Goal: Task Accomplishment & Management: Manage account settings

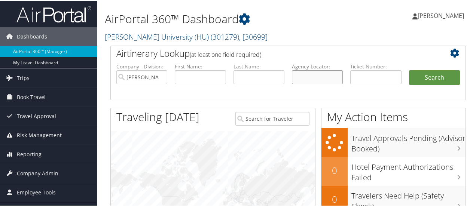
click at [311, 74] on input "text" at bounding box center [317, 77] width 51 height 14
paste input "C3Y214"
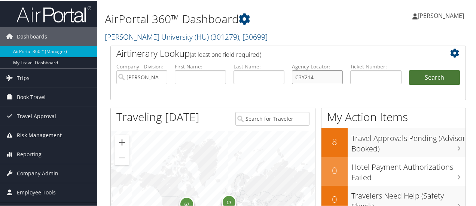
type input "C3Y214"
click at [420, 77] on button "Search" at bounding box center [434, 77] width 51 height 15
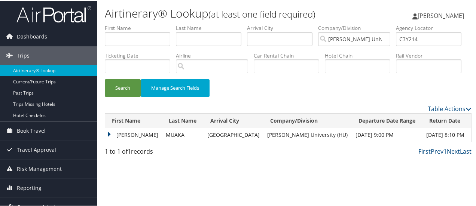
click at [109, 141] on td "LEONARD LISANZA" at bounding box center [133, 134] width 57 height 13
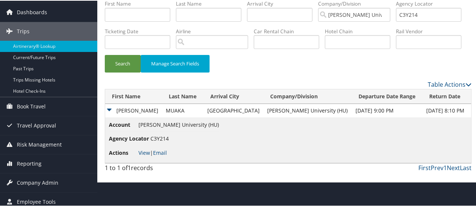
scroll to position [28, 0]
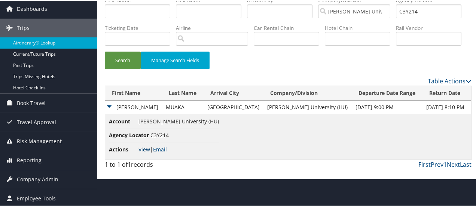
click at [147, 152] on link "View" at bounding box center [144, 148] width 12 height 7
click at [396, 18] on input "C3Y214" at bounding box center [428, 11] width 65 height 14
paste input "45L4J"
type input "C45L4J"
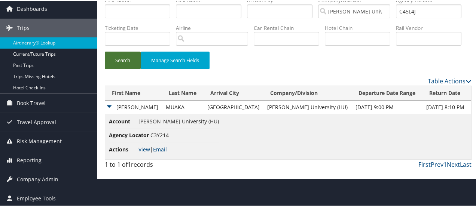
click at [126, 68] on button "Search" at bounding box center [123, 60] width 36 height 18
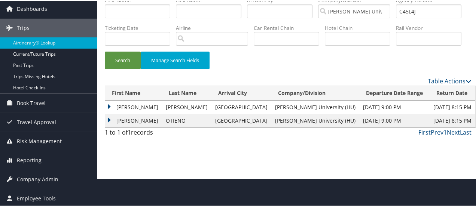
click at [109, 113] on td "SYED MUHAMMAD" at bounding box center [133, 106] width 57 height 13
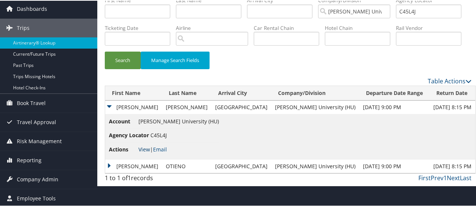
click at [143, 152] on link "View" at bounding box center [144, 148] width 12 height 7
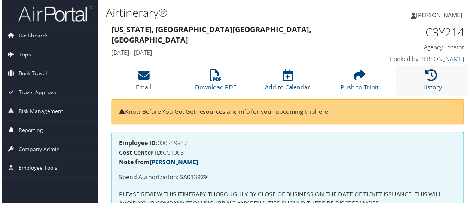
click at [428, 83] on link "History" at bounding box center [433, 83] width 21 height 18
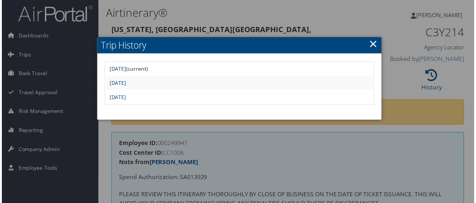
click at [374, 42] on link "×" at bounding box center [374, 43] width 9 height 15
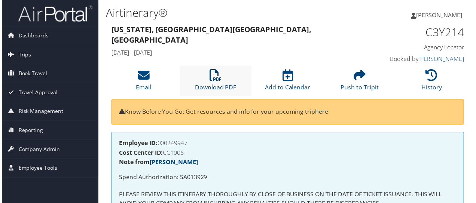
click at [209, 76] on icon at bounding box center [215, 76] width 12 height 12
click at [433, 77] on icon at bounding box center [433, 76] width 12 height 12
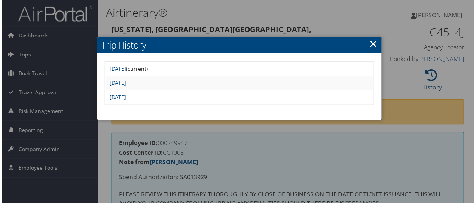
click at [373, 45] on link "×" at bounding box center [374, 43] width 9 height 15
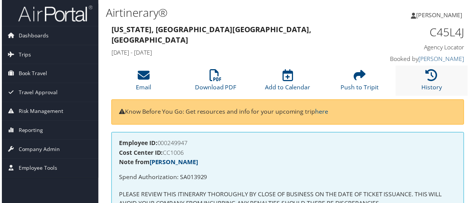
click at [438, 77] on li "History" at bounding box center [433, 81] width 73 height 30
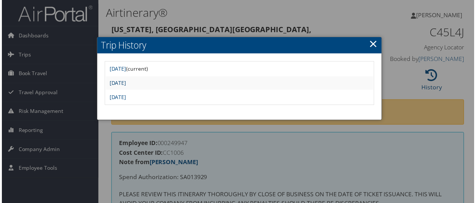
click at [125, 83] on link "Wed Apr 30 08:08:27 MDT 2025" at bounding box center [116, 83] width 17 height 7
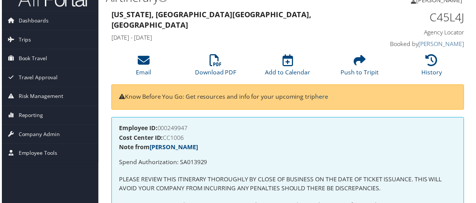
scroll to position [13, 0]
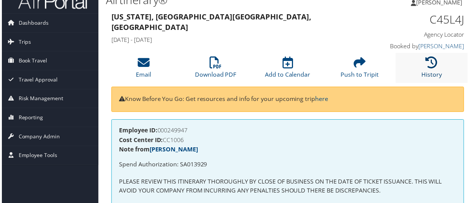
click at [435, 67] on icon at bounding box center [433, 63] width 12 height 12
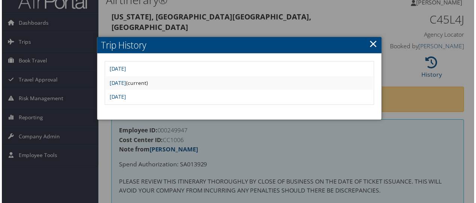
click at [174, 101] on td "[DATE]" at bounding box center [239, 97] width 269 height 13
click at [125, 97] on link "[DATE]" at bounding box center [116, 97] width 17 height 7
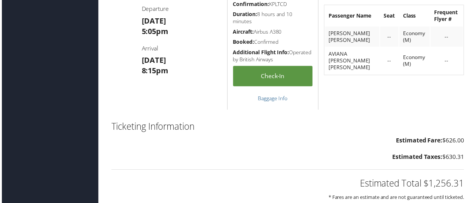
scroll to position [949, 0]
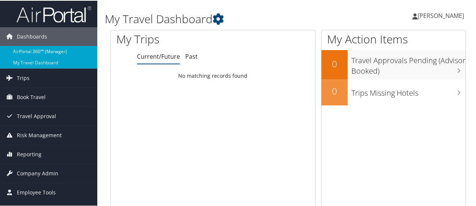
click at [47, 49] on link "AirPortal 360™ (Manager)" at bounding box center [48, 50] width 97 height 11
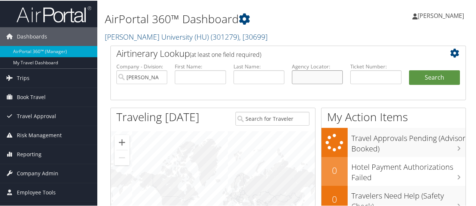
click at [294, 76] on input "text" at bounding box center [317, 77] width 51 height 14
paste input "C89S2V"
type input "C89S2V"
click at [428, 77] on button "Search" at bounding box center [434, 77] width 51 height 15
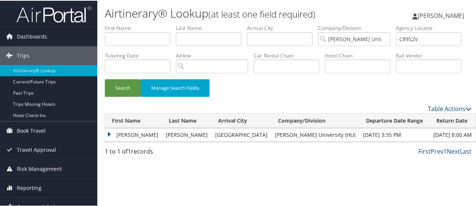
click at [111, 141] on td "[PERSON_NAME]" at bounding box center [133, 134] width 57 height 13
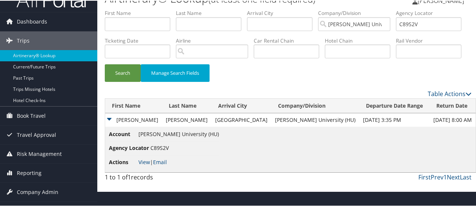
scroll to position [28, 0]
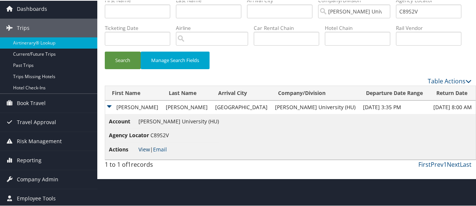
click at [145, 152] on link "View" at bounding box center [144, 148] width 12 height 7
click at [396, 18] on input "C89S2V" at bounding box center [428, 11] width 65 height 14
paste input "5YTKJ"
click at [133, 68] on button "Search" at bounding box center [123, 60] width 36 height 18
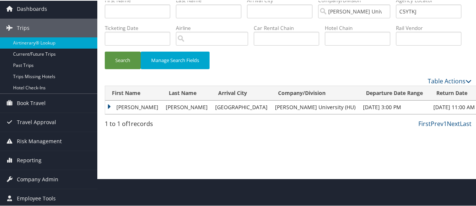
click at [109, 113] on td "TEHUT YIBELTAL" at bounding box center [133, 106] width 57 height 13
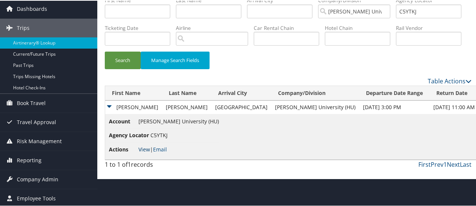
click at [145, 152] on link "View" at bounding box center [144, 148] width 12 height 7
click at [396, 18] on input "C5YTKJ" at bounding box center [428, 11] width 65 height 14
paste input "C3BJT"
click at [128, 68] on button "Search" at bounding box center [123, 60] width 36 height 18
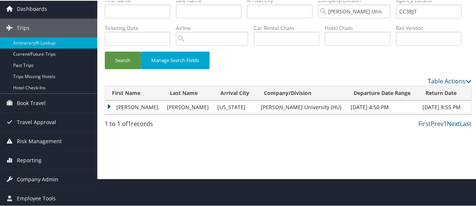
click at [110, 113] on td "TYLER" at bounding box center [134, 106] width 58 height 13
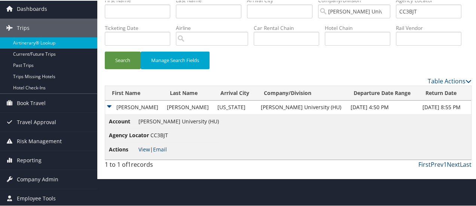
click at [144, 152] on link "View" at bounding box center [144, 148] width 12 height 7
click at [396, 18] on input "CC3BJT" at bounding box center [428, 11] width 65 height 14
paste input "D4B5H"
type input "CD4B5H"
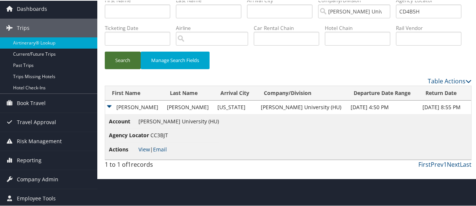
click at [123, 68] on button "Search" at bounding box center [123, 60] width 36 height 18
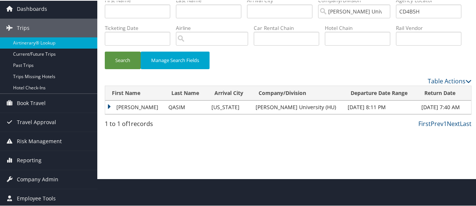
click at [109, 113] on td "MUSTAFA" at bounding box center [134, 106] width 59 height 13
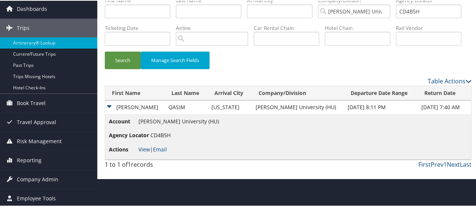
click at [141, 152] on link "View" at bounding box center [144, 148] width 12 height 7
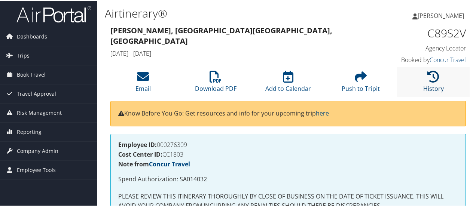
click at [430, 78] on icon at bounding box center [433, 76] width 12 height 12
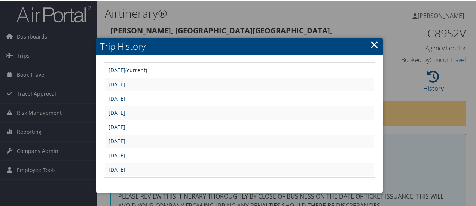
click at [125, 168] on link "[DATE]" at bounding box center [116, 168] width 17 height 7
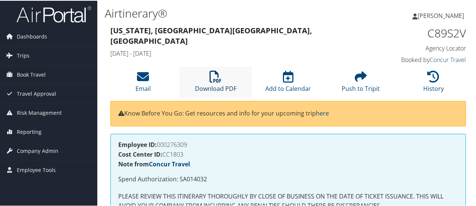
click at [214, 77] on icon at bounding box center [215, 76] width 12 height 12
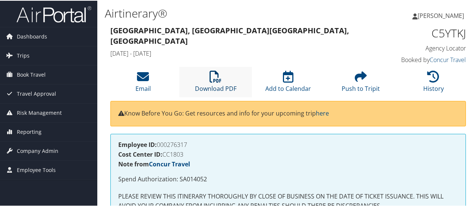
click at [216, 82] on icon at bounding box center [215, 76] width 12 height 12
click at [433, 82] on li "History" at bounding box center [433, 81] width 73 height 30
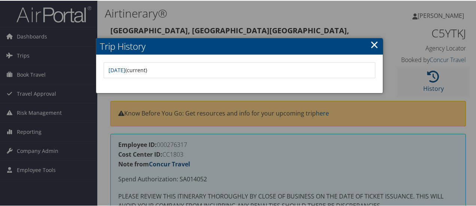
click at [433, 82] on div at bounding box center [239, 103] width 479 height 206
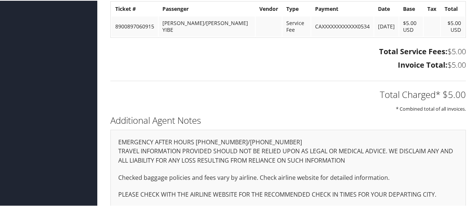
scroll to position [645, 0]
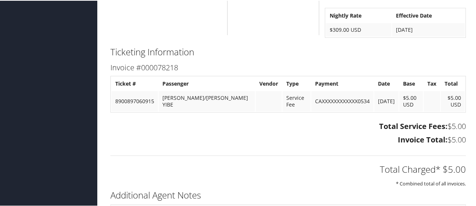
click at [172, 97] on td "ZEWDU/TEHUT YIBE" at bounding box center [207, 101] width 96 height 20
copy td "ZEWDU"
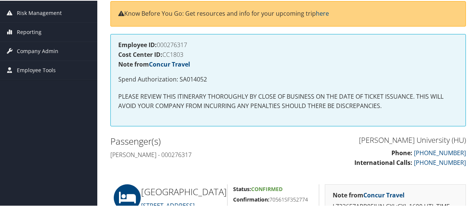
scroll to position [83, 0]
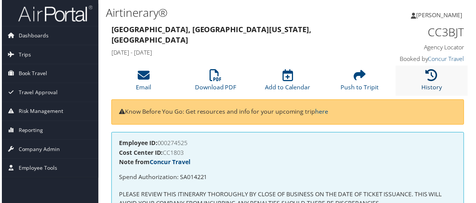
click at [427, 78] on icon at bounding box center [433, 76] width 12 height 12
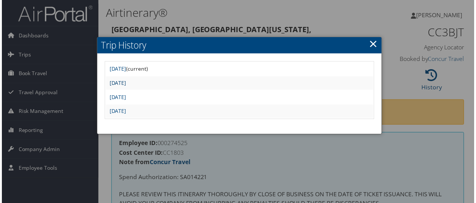
click at [125, 84] on link "[DATE]" at bounding box center [116, 83] width 17 height 7
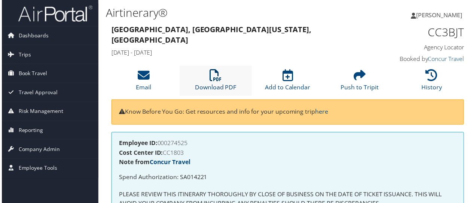
click at [215, 74] on icon at bounding box center [215, 76] width 12 height 12
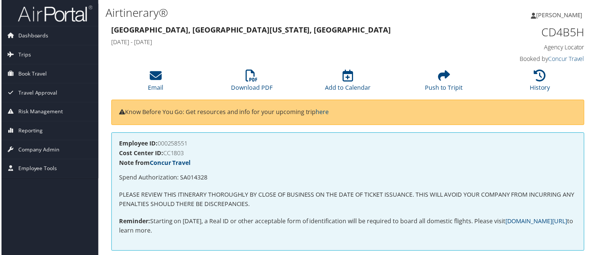
drag, startPoint x: 0, startPoint y: 0, endPoint x: 403, endPoint y: 53, distance: 406.0
click at [403, 53] on div "[GEOGRAPHIC_DATA], [GEOGRAPHIC_DATA] [US_STATE], [GEOGRAPHIC_DATA] [DATE] - [DA…" at bounding box center [348, 45] width 486 height 43
click at [475, 75] on icon at bounding box center [541, 76] width 12 height 12
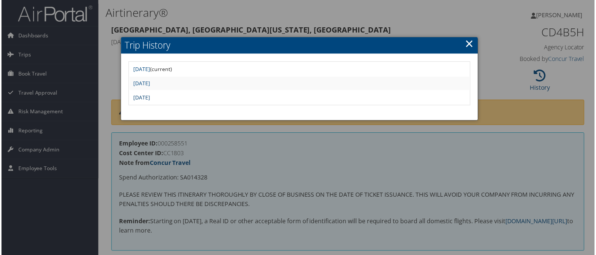
click at [149, 94] on link "Tue May 27 15:00:36 MDT 2025" at bounding box center [140, 97] width 17 height 7
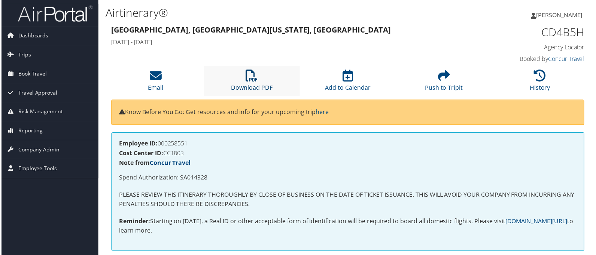
click at [248, 79] on icon at bounding box center [251, 76] width 12 height 12
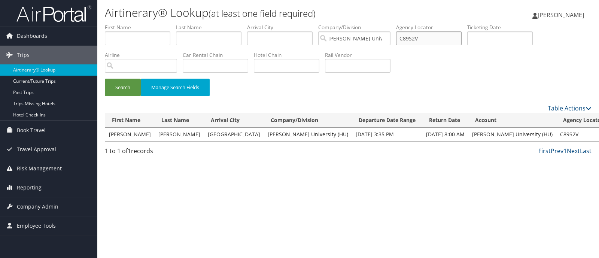
click at [417, 37] on input "C89S2V" at bounding box center [428, 38] width 65 height 14
paste input "BZHY97"
type input "BZHY97"
click at [105, 79] on button "Search" at bounding box center [123, 88] width 36 height 18
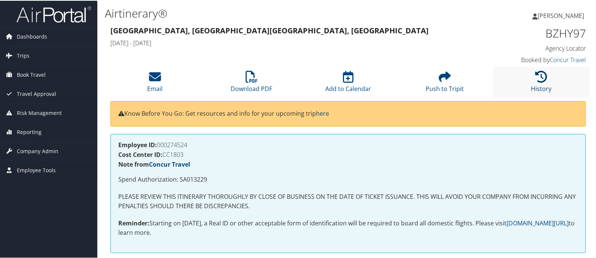
click at [541, 80] on icon at bounding box center [541, 76] width 12 height 12
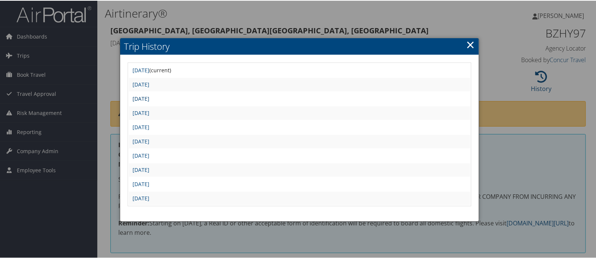
click at [149, 94] on link "[DATE]" at bounding box center [140, 97] width 17 height 7
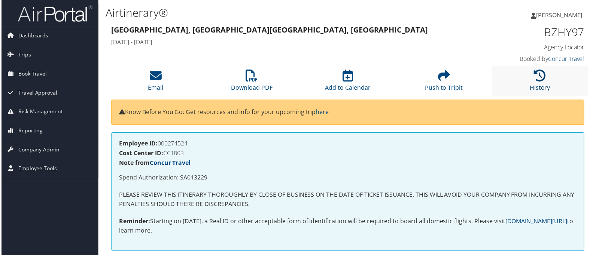
click at [539, 78] on icon at bounding box center [541, 76] width 12 height 12
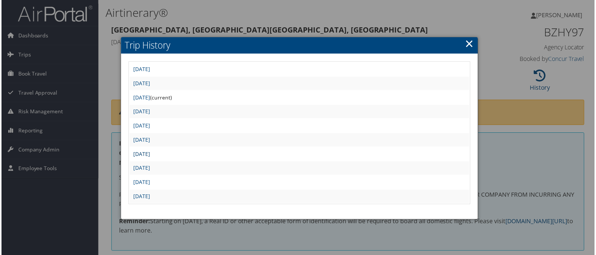
click at [149, 153] on link "[DATE]" at bounding box center [140, 154] width 17 height 7
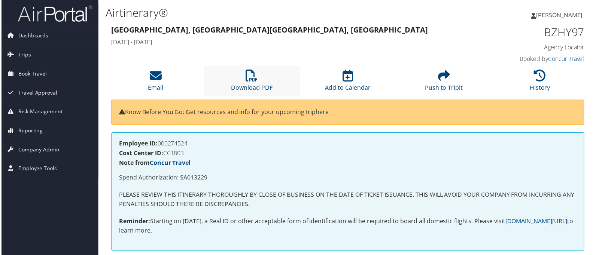
click at [263, 82] on li "Download PDF" at bounding box center [251, 81] width 97 height 30
click at [539, 82] on icon at bounding box center [541, 76] width 12 height 12
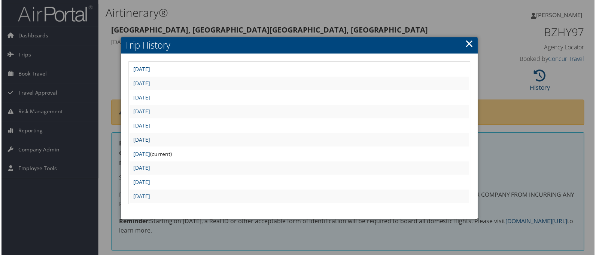
click at [149, 141] on link "[DATE]" at bounding box center [140, 140] width 17 height 7
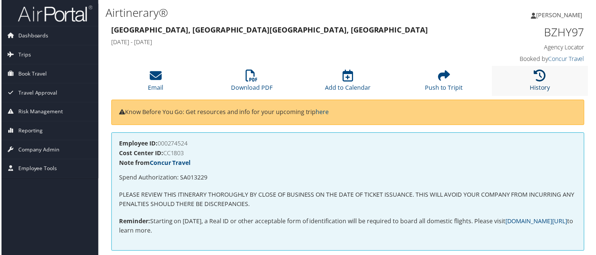
click at [535, 84] on link "History" at bounding box center [541, 83] width 21 height 18
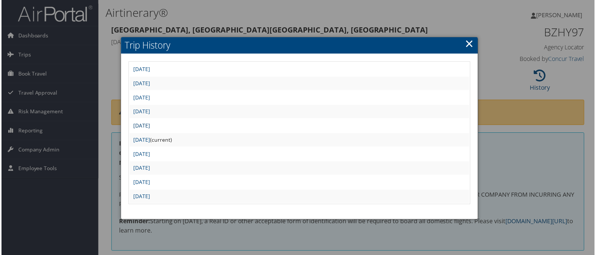
click at [149, 125] on link "[DATE]" at bounding box center [140, 126] width 17 height 7
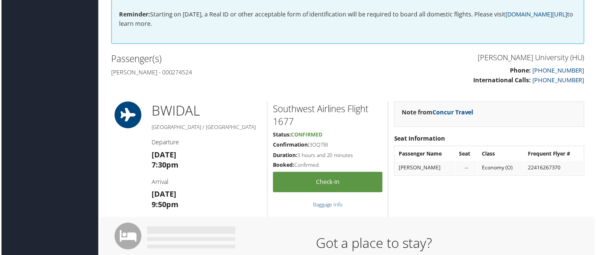
scroll to position [25, 0]
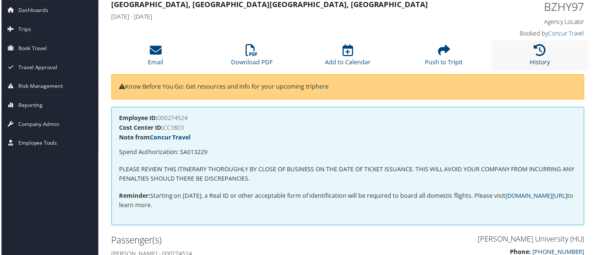
click at [541, 54] on icon at bounding box center [541, 51] width 12 height 12
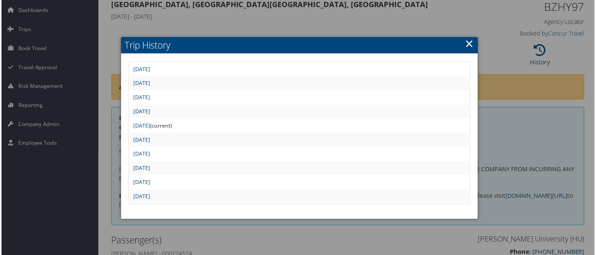
click at [149, 112] on link "Tue Apr 29 11:05:37 MDT 2025" at bounding box center [140, 111] width 17 height 7
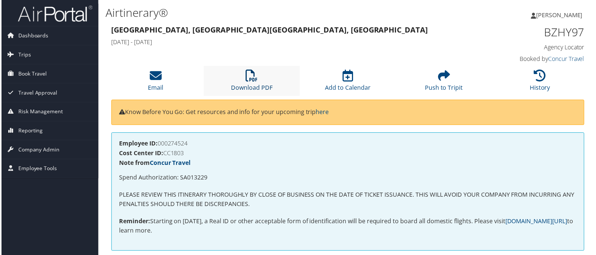
click at [254, 82] on link "Download PDF" at bounding box center [252, 83] width 42 height 18
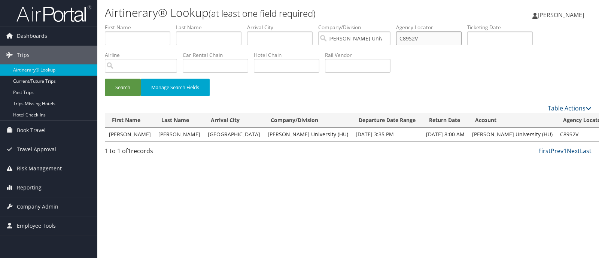
click at [418, 39] on input "C89S2V" at bounding box center [428, 38] width 65 height 14
paste input "5FVQD"
click at [116, 89] on button "Search" at bounding box center [123, 88] width 36 height 18
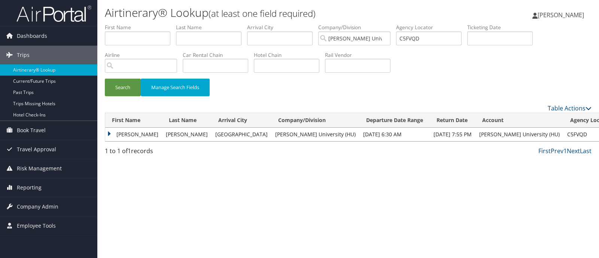
click at [109, 129] on td "PAYTON KIARA" at bounding box center [133, 134] width 57 height 13
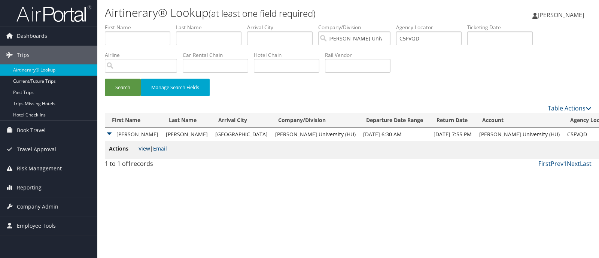
click at [144, 147] on link "View" at bounding box center [144, 148] width 12 height 7
click at [415, 36] on input "C5FVQD" at bounding box center [428, 38] width 65 height 14
paste input "7WK6P"
click at [128, 88] on button "Search" at bounding box center [123, 88] width 36 height 18
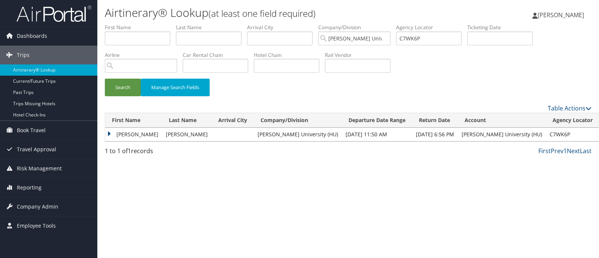
click at [108, 133] on td "MAURQUAN D LAWRENCE" at bounding box center [133, 134] width 57 height 13
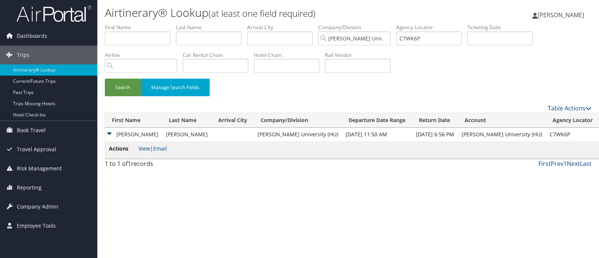
click at [146, 146] on link "View" at bounding box center [144, 148] width 12 height 7
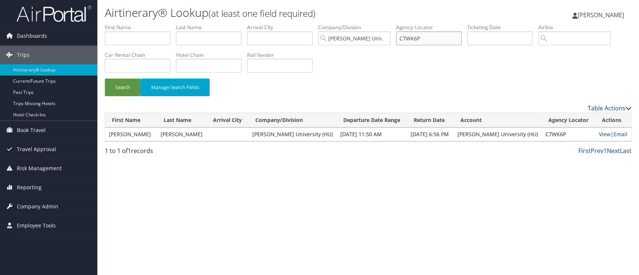
click at [411, 34] on input "C7WK6P" at bounding box center [428, 38] width 65 height 14
click at [412, 34] on input "C7WK6P" at bounding box center [428, 38] width 65 height 14
paste input "5HGYN"
click at [137, 88] on button "Search" at bounding box center [123, 88] width 36 height 18
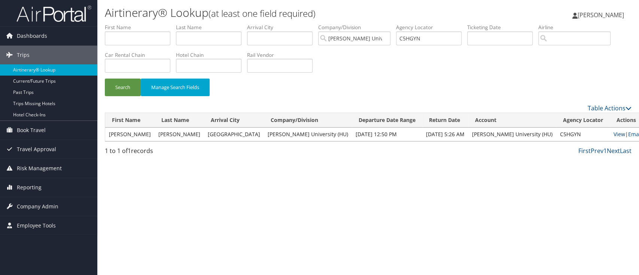
click at [598, 132] on link "View" at bounding box center [619, 134] width 12 height 7
click at [415, 39] on input "C5HGYN" at bounding box center [428, 38] width 65 height 14
paste input "68C01"
click at [123, 91] on button "Search" at bounding box center [123, 88] width 36 height 18
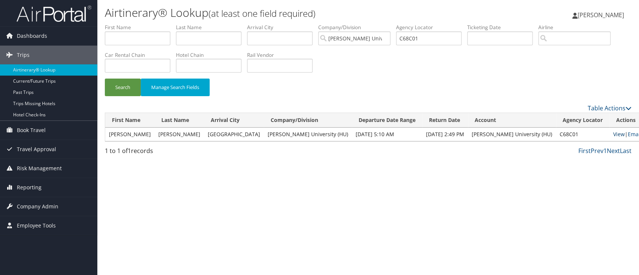
click at [598, 135] on link "View" at bounding box center [619, 134] width 12 height 7
click at [408, 36] on input "C68C01" at bounding box center [428, 38] width 65 height 14
paste input "MFNV"
click at [126, 88] on button "Search" at bounding box center [123, 88] width 36 height 18
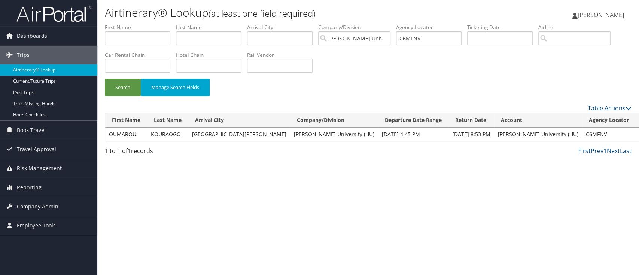
click at [598, 132] on link "View" at bounding box center [645, 134] width 12 height 7
click at [416, 37] on input "C6MFNV" at bounding box center [428, 38] width 65 height 14
paste input "8M9T"
click at [105, 79] on button "Search" at bounding box center [123, 88] width 36 height 18
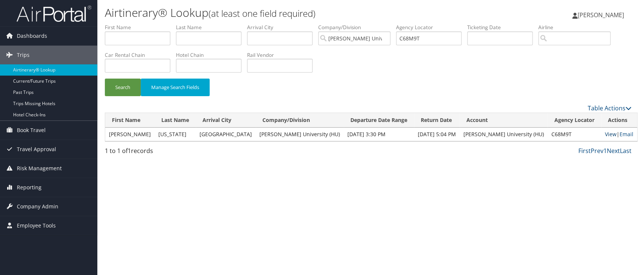
click at [598, 135] on link "View" at bounding box center [611, 134] width 12 height 7
click at [419, 42] on input "C68M9T" at bounding box center [428, 38] width 65 height 14
paste input "W8Y4"
click at [129, 90] on button "Search" at bounding box center [123, 88] width 36 height 18
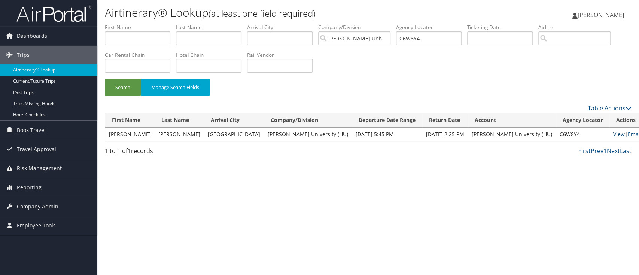
click at [598, 134] on link "View" at bounding box center [619, 134] width 12 height 7
click at [413, 34] on input "C6W8Y4" at bounding box center [428, 38] width 65 height 14
paste input "RJ3"
click at [128, 82] on button "Search" at bounding box center [123, 88] width 36 height 18
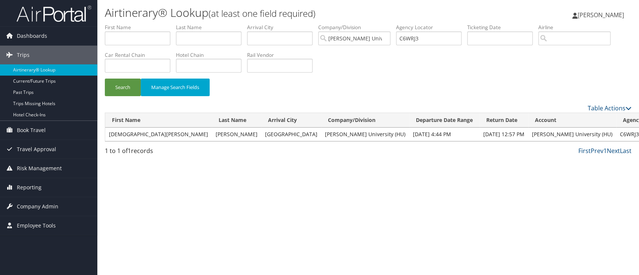
click at [418, 42] on input "C6WRJ3" at bounding box center [428, 38] width 65 height 14
paste input "8V8D"
click at [105, 79] on button "Search" at bounding box center [123, 88] width 36 height 18
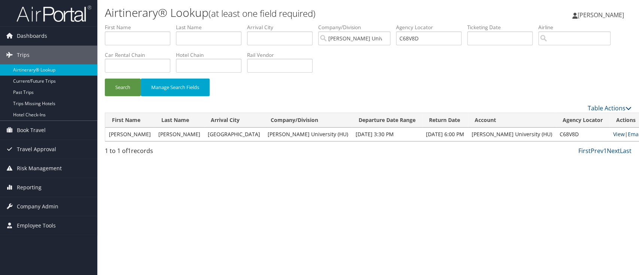
click at [598, 133] on link "View" at bounding box center [619, 134] width 12 height 7
click at [418, 37] on input "C68V8D" at bounding box center [428, 38] width 65 height 14
paste input "C41SZ"
click at [123, 87] on button "Search" at bounding box center [123, 88] width 36 height 18
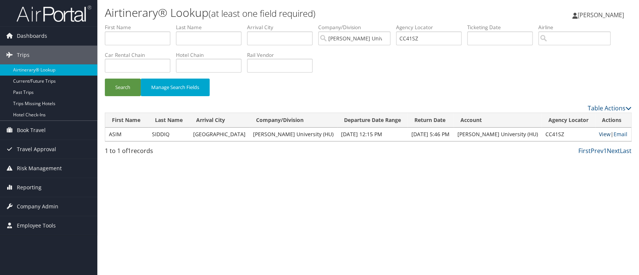
click at [598, 136] on link "View" at bounding box center [605, 134] width 12 height 7
click at [414, 36] on input "CC41SZ" at bounding box center [428, 38] width 65 height 14
paste input "3D0T"
click at [123, 90] on button "Search" at bounding box center [123, 88] width 36 height 18
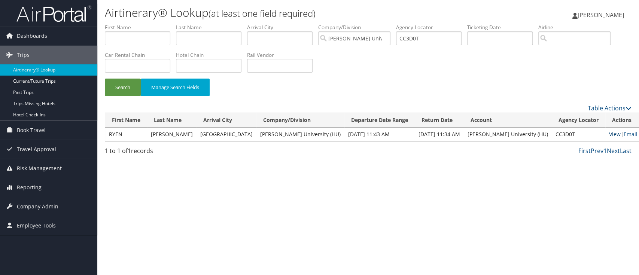
click at [598, 135] on link "View" at bounding box center [615, 134] width 12 height 7
click at [412, 37] on input "CC3D0T" at bounding box center [428, 38] width 65 height 14
paste input "BRQ3F"
type input "CBRQ3F"
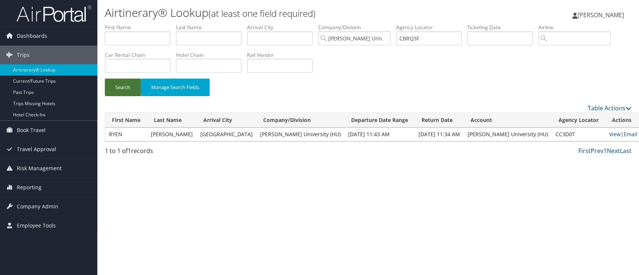
click at [126, 88] on button "Search" at bounding box center [123, 88] width 36 height 18
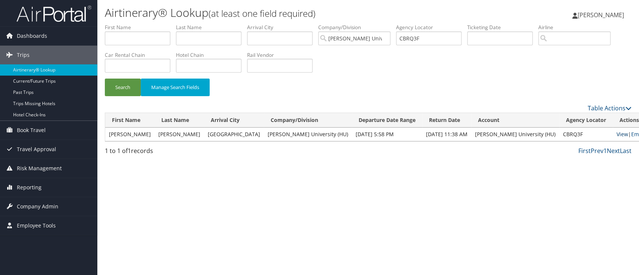
click at [598, 134] on link "View" at bounding box center [622, 134] width 12 height 7
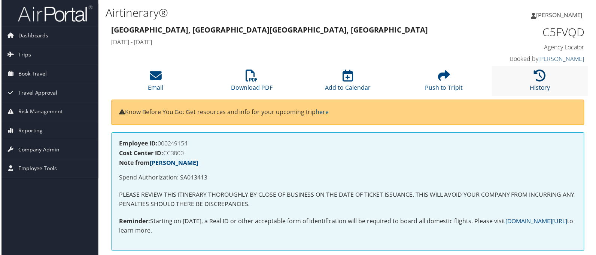
click at [541, 78] on icon at bounding box center [541, 76] width 12 height 12
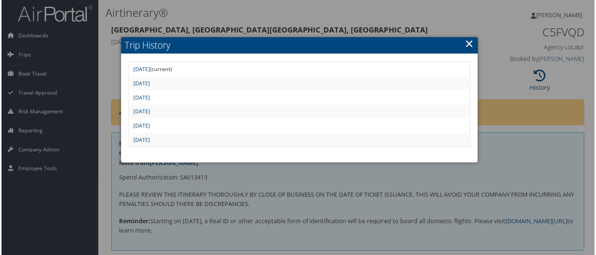
click at [149, 124] on link "Mon May 5 15:36:06 MDT 2025" at bounding box center [140, 126] width 17 height 7
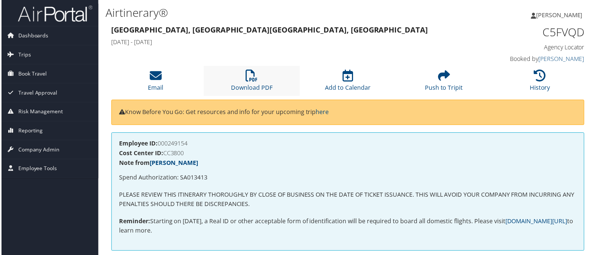
click at [259, 81] on li "Download PDF" at bounding box center [251, 81] width 97 height 30
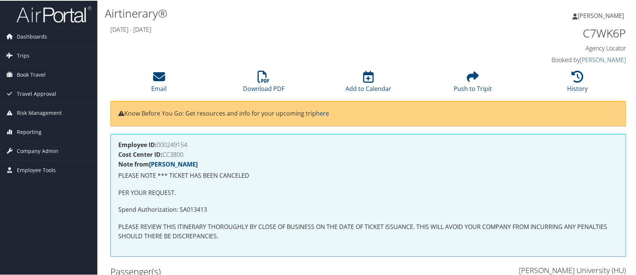
drag, startPoint x: 0, startPoint y: 0, endPoint x: 329, endPoint y: 34, distance: 330.9
click at [329, 34] on div "[DATE] - [DATE]" at bounding box center [302, 30] width 395 height 13
click at [576, 80] on icon at bounding box center [577, 76] width 12 height 12
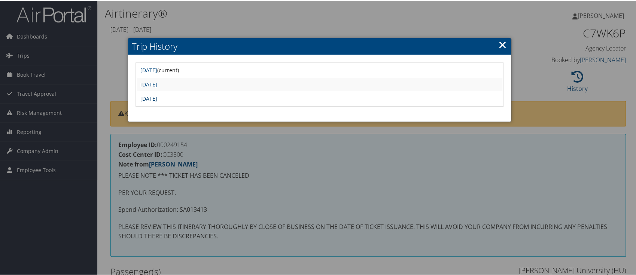
click at [157, 97] on link "Tue May 13 09:26:57 MDT 2025" at bounding box center [148, 97] width 17 height 7
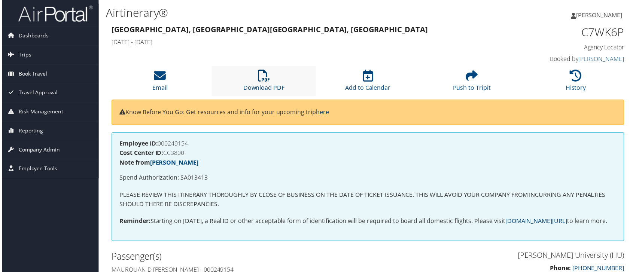
click at [258, 76] on icon at bounding box center [263, 76] width 12 height 12
click at [581, 80] on li "History" at bounding box center [577, 81] width 104 height 30
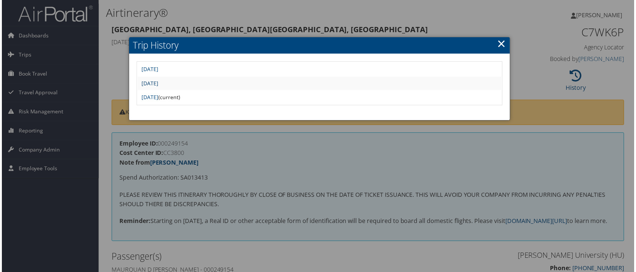
click at [157, 82] on link "Thu May 15 16:08:52 MDT 2025" at bounding box center [148, 83] width 17 height 7
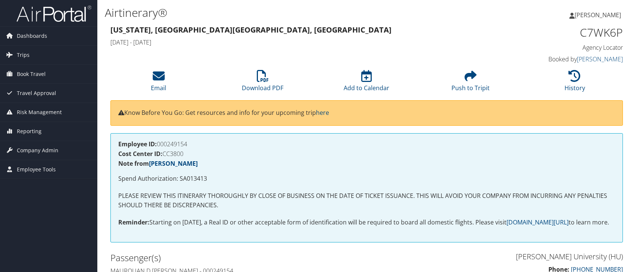
click at [197, 82] on li "Email" at bounding box center [159, 81] width 104 height 30
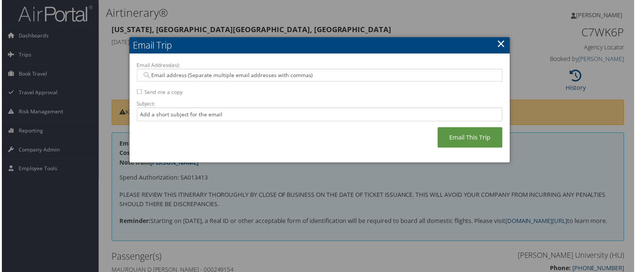
click at [499, 43] on link "×" at bounding box center [502, 43] width 9 height 15
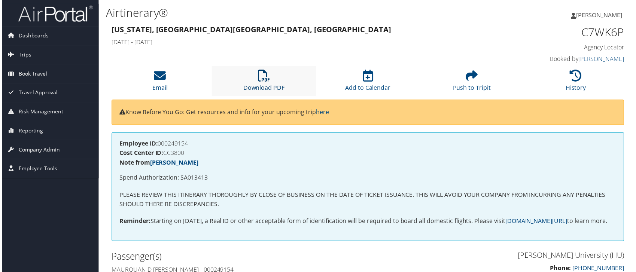
click at [264, 81] on icon at bounding box center [263, 76] width 12 height 12
click at [572, 71] on icon at bounding box center [577, 76] width 12 height 12
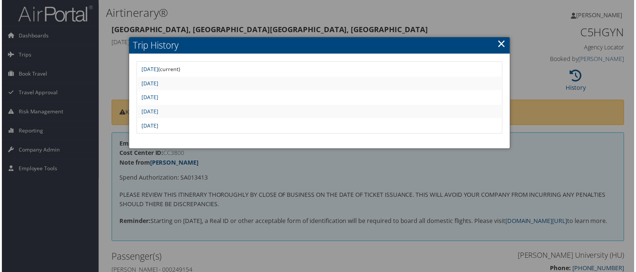
click at [157, 124] on link "[DATE]" at bounding box center [148, 126] width 17 height 7
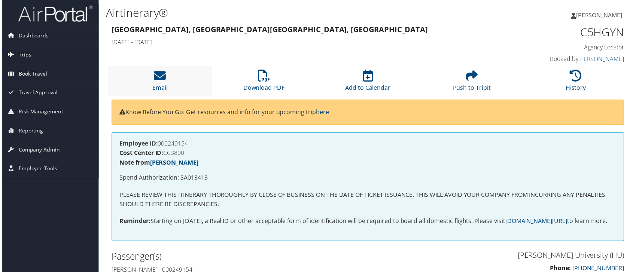
click at [209, 82] on li "Email" at bounding box center [159, 81] width 104 height 30
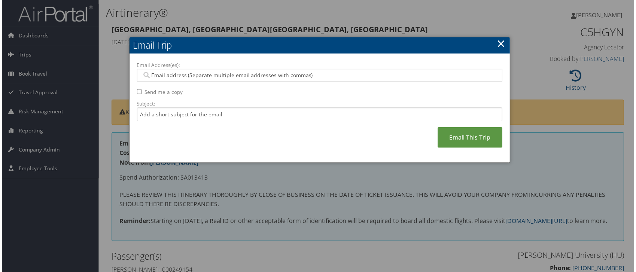
drag, startPoint x: 502, startPoint y: 46, endPoint x: 496, endPoint y: 48, distance: 6.6
click at [502, 46] on link "×" at bounding box center [502, 43] width 9 height 15
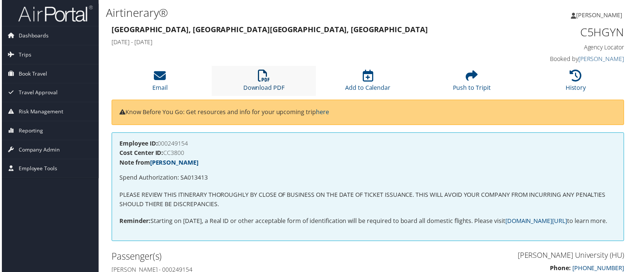
click at [272, 88] on link "Download PDF" at bounding box center [264, 83] width 42 height 18
click at [567, 78] on li "History" at bounding box center [577, 81] width 104 height 30
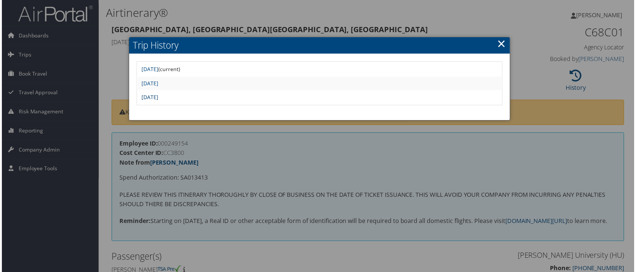
click at [157, 97] on link "[DATE]" at bounding box center [148, 97] width 17 height 7
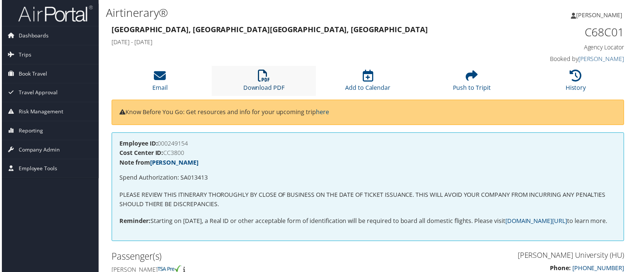
click at [257, 84] on link "Download PDF" at bounding box center [264, 83] width 42 height 18
click at [583, 82] on li "History" at bounding box center [577, 81] width 104 height 30
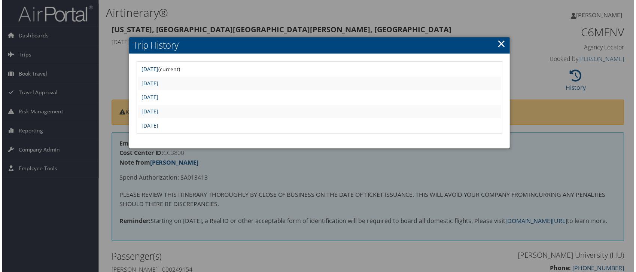
click at [157, 123] on link "[DATE]" at bounding box center [148, 126] width 17 height 7
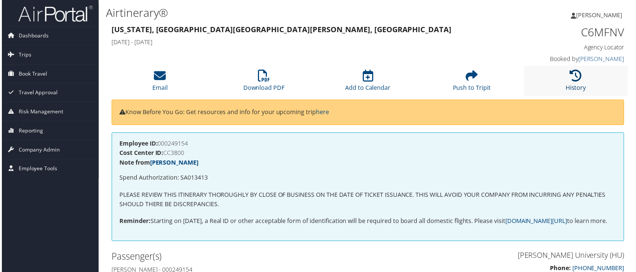
click at [573, 78] on icon at bounding box center [577, 76] width 12 height 12
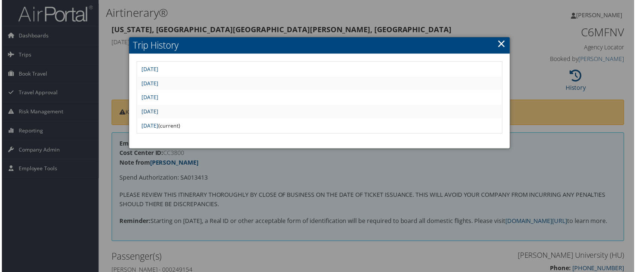
click at [157, 113] on link "Fri May 16 15:19:01 MDT 2025" at bounding box center [148, 111] width 17 height 7
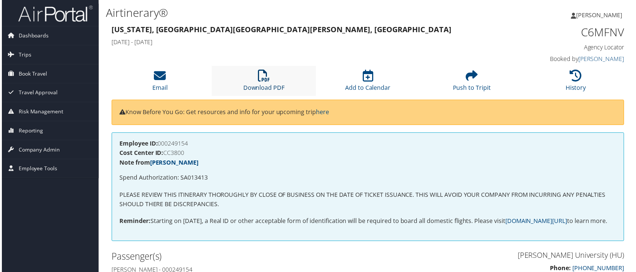
click at [269, 86] on link "Download PDF" at bounding box center [264, 83] width 42 height 18
click at [571, 82] on icon at bounding box center [577, 76] width 12 height 12
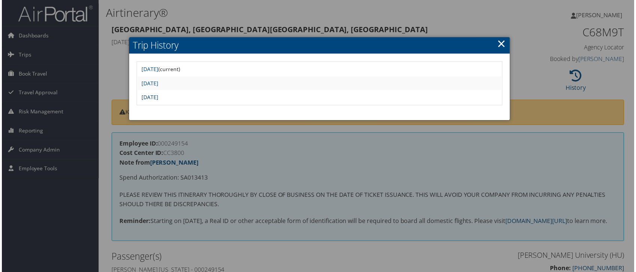
click at [157, 97] on link "[DATE]" at bounding box center [148, 97] width 17 height 7
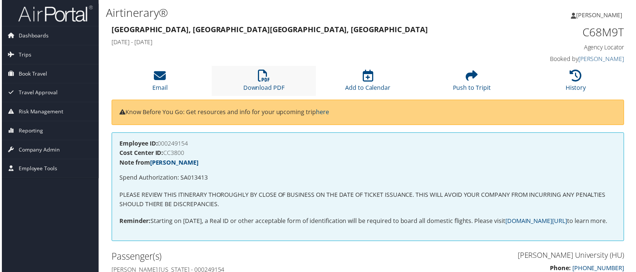
click at [254, 75] on li "Download PDF" at bounding box center [263, 81] width 104 height 30
click at [581, 83] on link "History" at bounding box center [577, 83] width 21 height 18
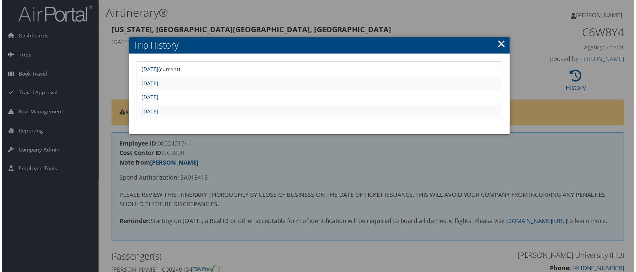
click at [157, 85] on link "[DATE]" at bounding box center [148, 83] width 17 height 7
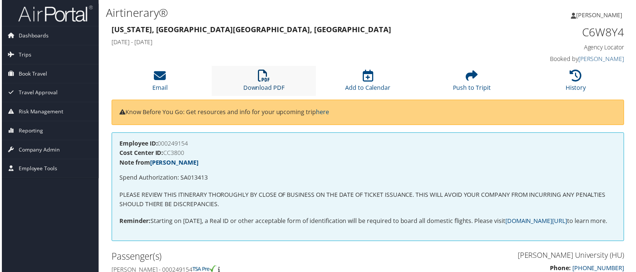
click at [261, 74] on icon at bounding box center [263, 76] width 12 height 12
click at [578, 79] on icon at bounding box center [577, 76] width 12 height 12
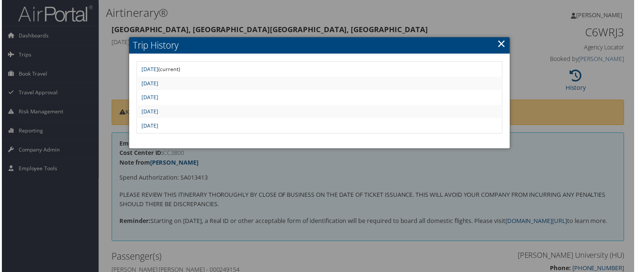
click at [157, 125] on link "Tue May 13 15:08:56 MDT 2025" at bounding box center [148, 126] width 17 height 7
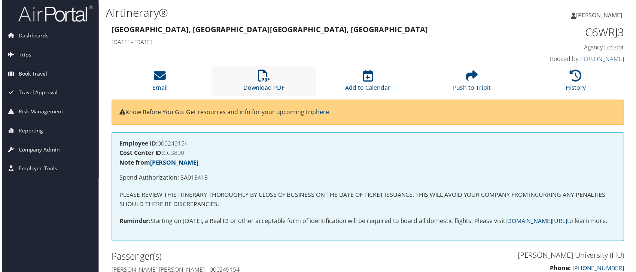
click at [266, 88] on link "Download PDF" at bounding box center [264, 83] width 42 height 18
click at [578, 82] on li "History" at bounding box center [577, 81] width 104 height 30
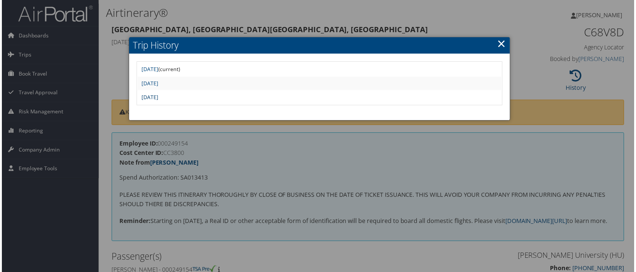
click at [157, 97] on link "[DATE]" at bounding box center [148, 97] width 17 height 7
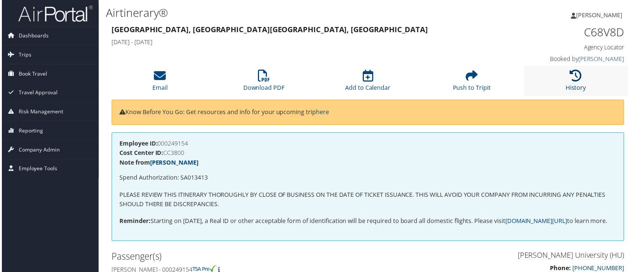
click at [573, 76] on icon at bounding box center [577, 76] width 12 height 12
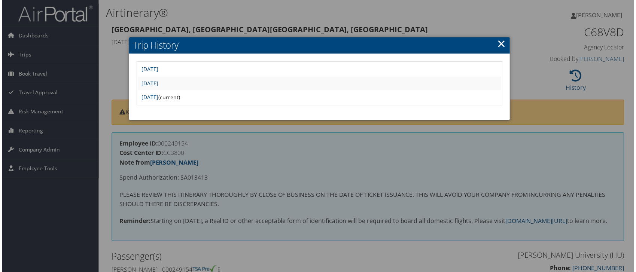
click at [157, 83] on link "[DATE]" at bounding box center [148, 83] width 17 height 7
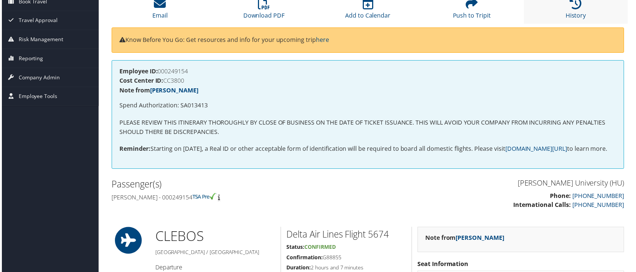
scroll to position [50, 0]
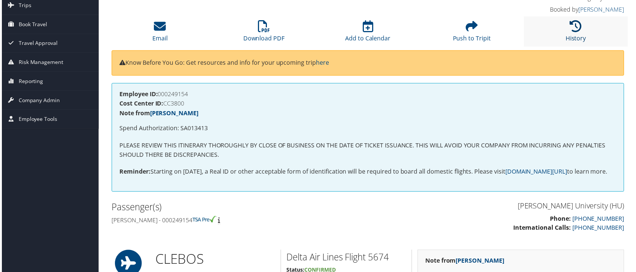
click at [578, 25] on icon at bounding box center [577, 26] width 12 height 12
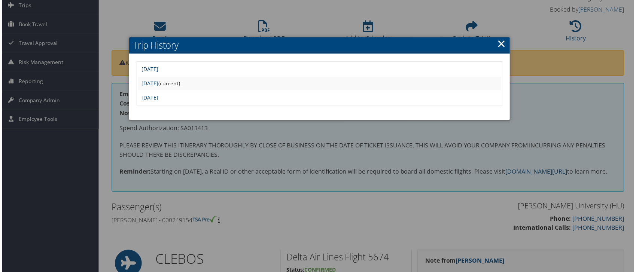
click at [157, 70] on link "[DATE]" at bounding box center [148, 69] width 17 height 7
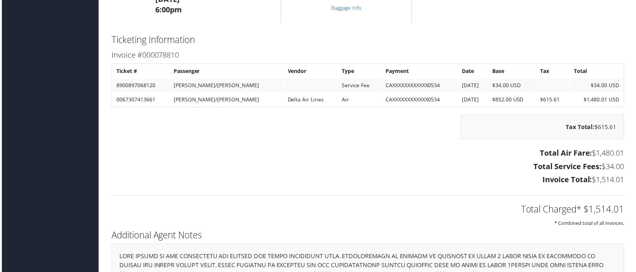
scroll to position [887, 0]
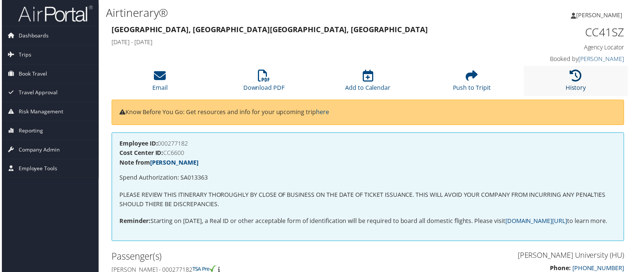
click at [578, 78] on icon at bounding box center [577, 76] width 12 height 12
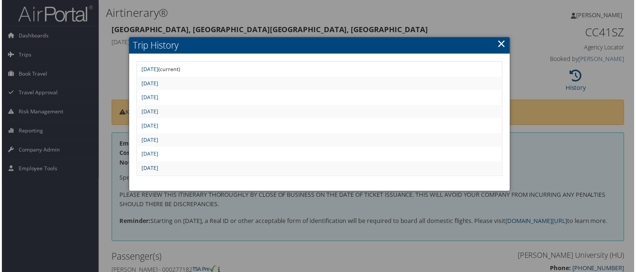
click at [157, 171] on link "Fri May 23 14:34:24 MDT 2025" at bounding box center [148, 168] width 17 height 7
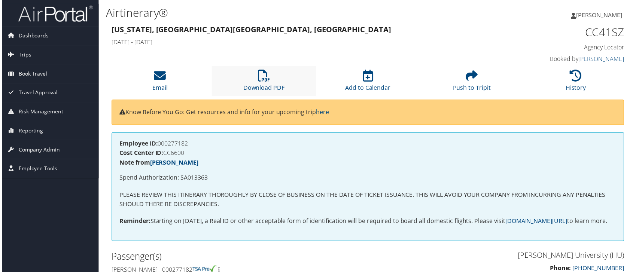
click at [275, 80] on li "Download PDF" at bounding box center [263, 81] width 104 height 30
click at [575, 82] on icon at bounding box center [577, 76] width 12 height 12
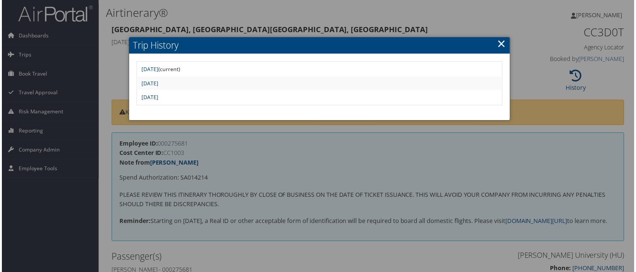
click at [157, 94] on link "Fri May 23 12:26:29 MDT 2025" at bounding box center [148, 97] width 17 height 7
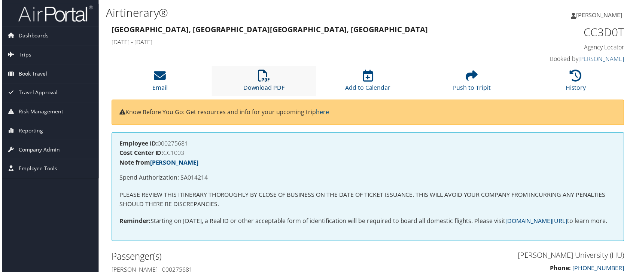
click at [265, 85] on link "Download PDF" at bounding box center [264, 83] width 42 height 18
click at [575, 74] on icon at bounding box center [577, 76] width 12 height 12
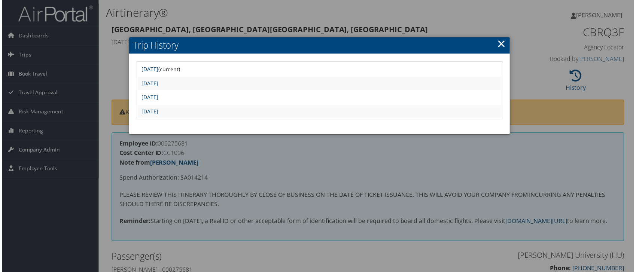
click at [157, 108] on link "Thu May 22 14:50:39 MDT 2025" at bounding box center [148, 111] width 17 height 7
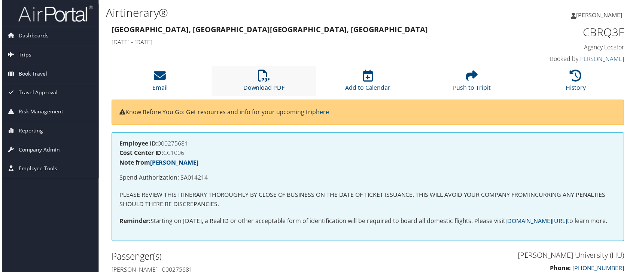
click at [262, 80] on icon at bounding box center [263, 76] width 12 height 12
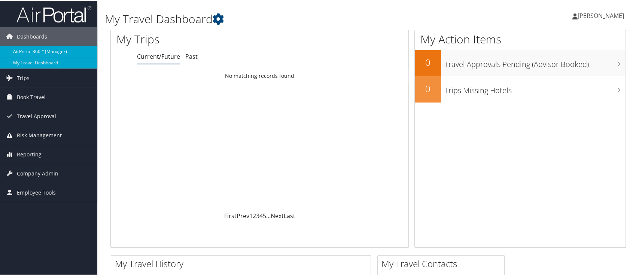
click at [61, 51] on link "AirPortal 360™ (Manager)" at bounding box center [48, 50] width 97 height 11
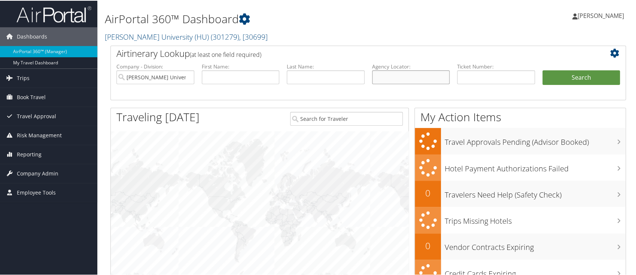
click at [384, 71] on input "text" at bounding box center [411, 77] width 78 height 14
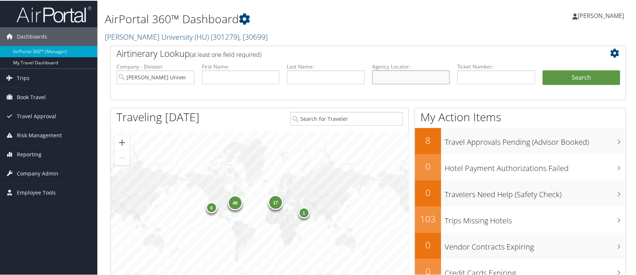
paste input "C484B8"
type input "C484B8"
click at [568, 79] on button "Search" at bounding box center [581, 77] width 78 height 15
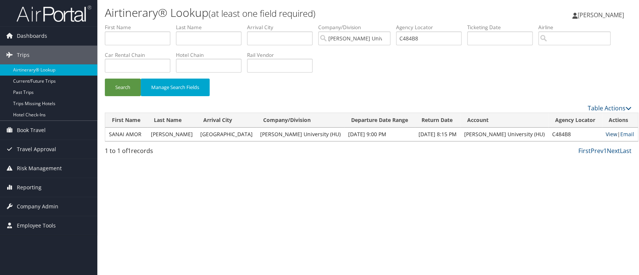
click at [605, 137] on link "View" at bounding box center [611, 134] width 12 height 7
click at [420, 41] on input "C484B8" at bounding box center [428, 38] width 65 height 14
click at [421, 41] on input "C484B8" at bounding box center [428, 38] width 65 height 14
paste input "BLENMAN/NICOLE ELAINE"
click at [419, 36] on input "BLENMAN/NICOLE ELAINE" at bounding box center [428, 38] width 65 height 14
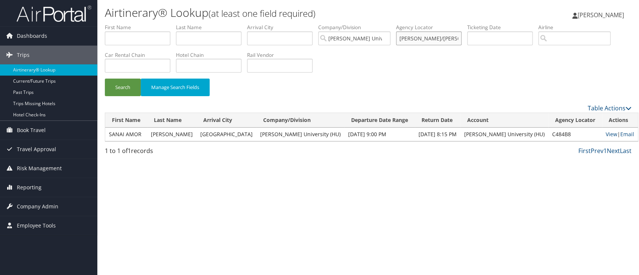
click at [419, 36] on input "BLENMAN/NICOLE ELAINE" at bounding box center [428, 38] width 65 height 14
paste input "C47MV6"
click at [120, 91] on button "Search" at bounding box center [123, 88] width 36 height 18
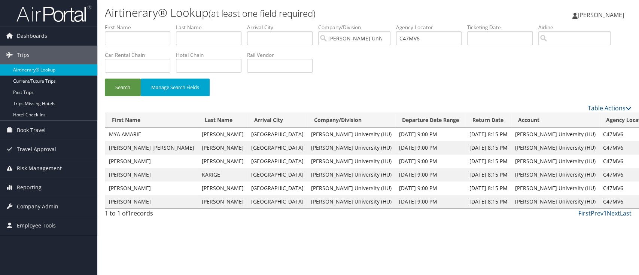
click at [412, 40] on input "C47MV6" at bounding box center [428, 38] width 65 height 14
paste input "JTQ"
type input "C47JTQ"
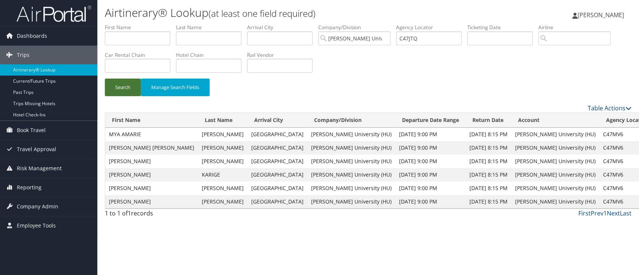
click at [120, 88] on button "Search" at bounding box center [123, 88] width 36 height 18
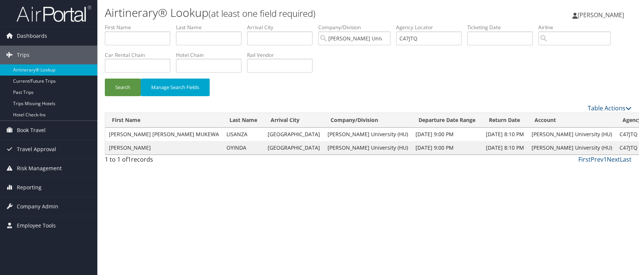
click at [410, 37] on input "C47JTQ" at bounding box center [428, 38] width 65 height 14
click at [198, 37] on input "text" at bounding box center [208, 38] width 65 height 14
paste input "LISANZA/ESTHER NGINA MUKEWA"
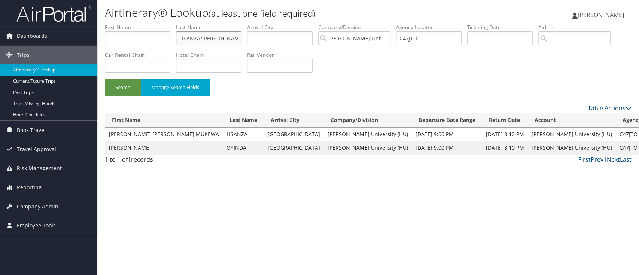
drag, startPoint x: 199, startPoint y: 36, endPoint x: 144, endPoint y: 24, distance: 56.7
click at [147, 24] on ul "First Name Last Name LISANZA/ESTHER NGINA MUKEWA Departure City Arrival City Co…" at bounding box center [368, 24] width 526 height 0
click at [223, 128] on td "LISANZA" at bounding box center [243, 134] width 41 height 13
click at [223, 132] on td "LISANZA" at bounding box center [243, 134] width 41 height 13
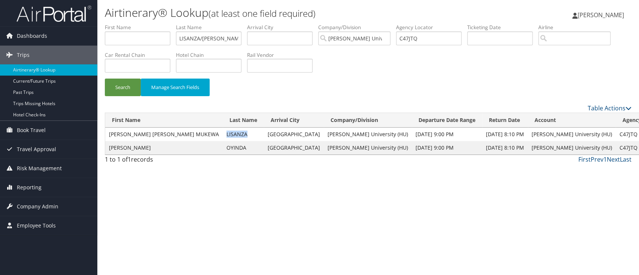
copy td "LISANZA"
click at [192, 38] on input "LISANZA/ESTHER NGINA MUKEWA" at bounding box center [208, 38] width 65 height 14
paste input "text"
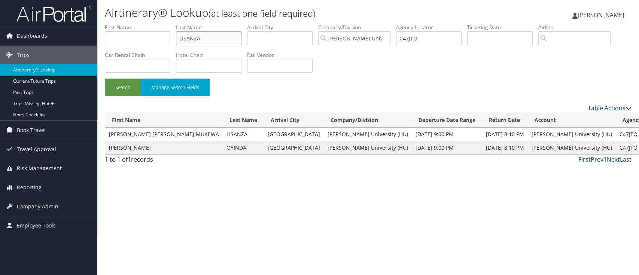
type input "LISANZA"
drag, startPoint x: 428, startPoint y: 37, endPoint x: 374, endPoint y: 37, distance: 54.2
click at [374, 24] on ul "First Name Last Name LISANZA Departure City Arrival City Company/Division Howar…" at bounding box center [368, 24] width 526 height 0
click at [105, 79] on button "Search" at bounding box center [123, 88] width 36 height 18
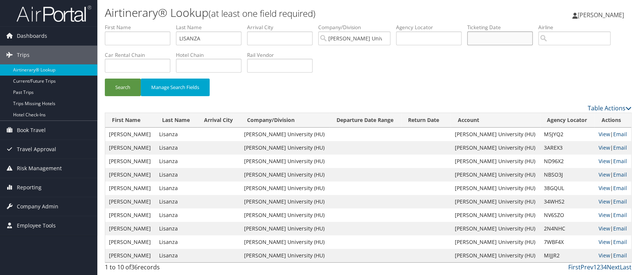
click at [490, 36] on input "text" at bounding box center [499, 38] width 65 height 14
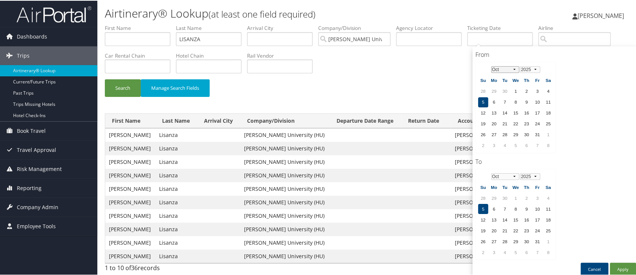
click at [514, 68] on select "Jan Feb Mar Apr May Jun Jul Aug Sep Oct Nov Dec" at bounding box center [505, 68] width 28 height 7
click at [505, 133] on td "29" at bounding box center [504, 134] width 10 height 10
click at [515, 177] on select "Jan Feb Mar Apr May Jun Jul Aug Sep Oct Nov Dec" at bounding box center [505, 175] width 28 height 7
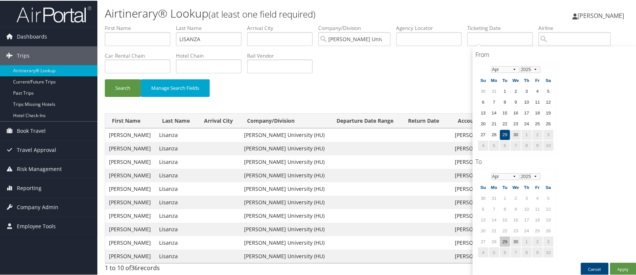
click at [505, 237] on td "29" at bounding box center [504, 241] width 10 height 10
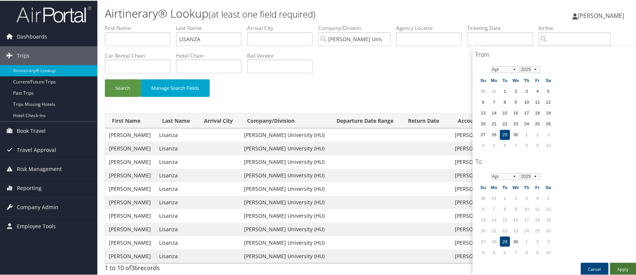
click at [618, 266] on button "Apply" at bounding box center [622, 268] width 26 height 13
type input "04/29/2025 - 04/29/2025"
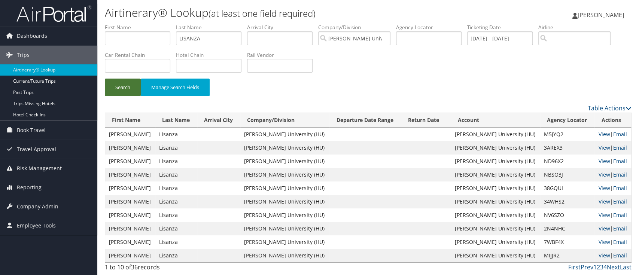
click at [113, 87] on button "Search" at bounding box center [123, 88] width 36 height 18
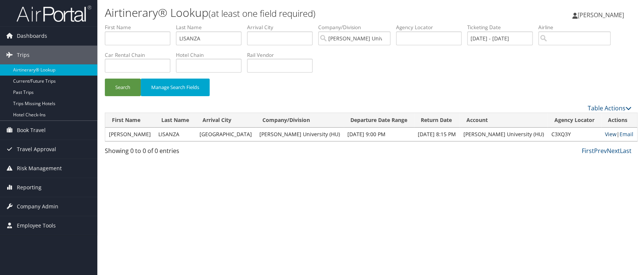
click at [605, 135] on link "View" at bounding box center [611, 134] width 12 height 7
click at [491, 39] on input "04/29/2025 - 04/29/2025" at bounding box center [499, 38] width 65 height 14
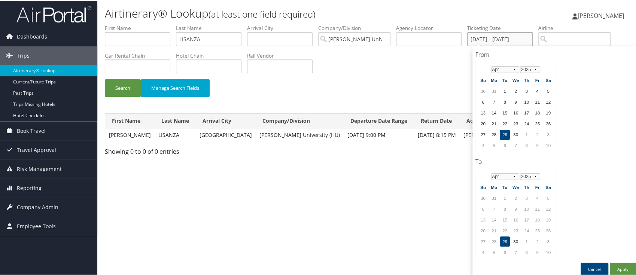
click at [491, 39] on input "04/29/2025 - 04/29/2025" at bounding box center [499, 38] width 65 height 14
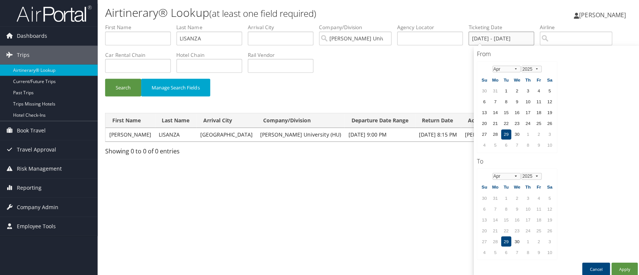
click at [491, 39] on input "04/29/2025 - 04/29/2025" at bounding box center [499, 38] width 65 height 14
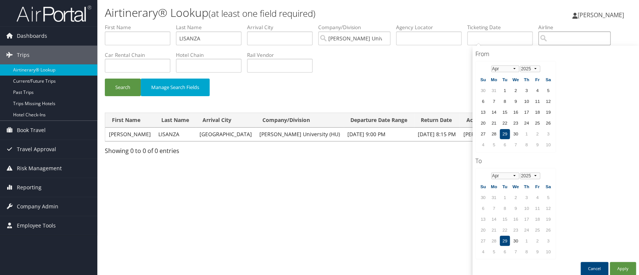
click at [569, 34] on input "search" at bounding box center [574, 38] width 72 height 14
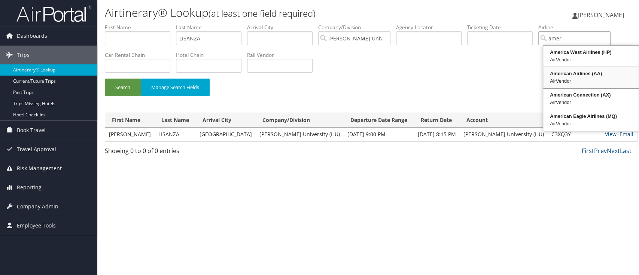
click at [572, 76] on div "American Airlines (AA)" at bounding box center [590, 73] width 93 height 7
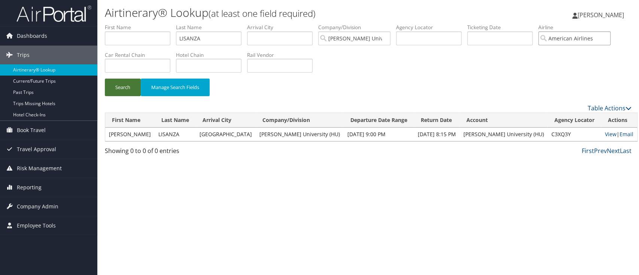
type input "American Airlines"
click at [128, 85] on button "Search" at bounding box center [123, 88] width 36 height 18
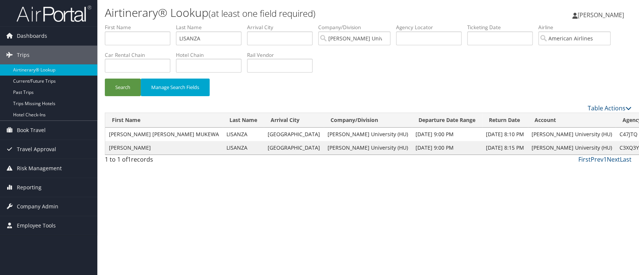
click at [440, 39] on input "text" at bounding box center [428, 38] width 65 height 14
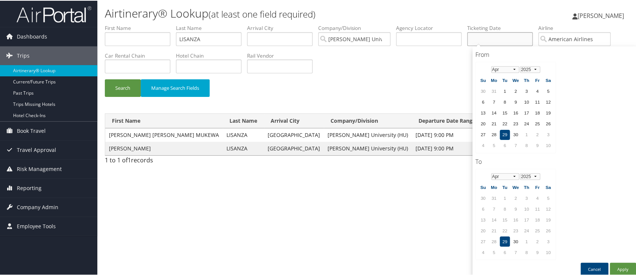
click at [481, 37] on input "text" at bounding box center [499, 38] width 65 height 14
click at [443, 37] on input "text" at bounding box center [428, 38] width 65 height 14
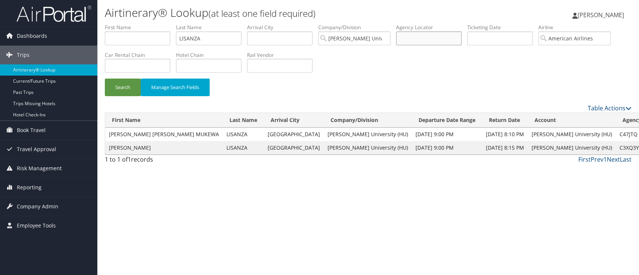
paste input "C8BD48"
type input "C8BD48"
click at [121, 91] on button "Search" at bounding box center [123, 88] width 36 height 18
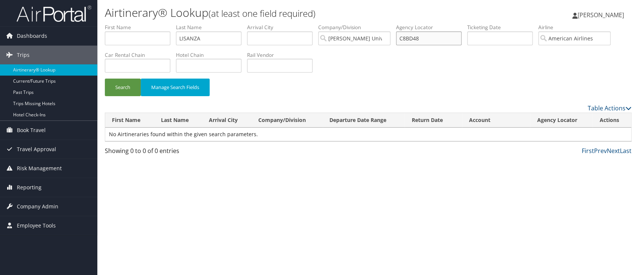
click at [428, 36] on input "C8BD48" at bounding box center [428, 38] width 65 height 14
click at [183, 36] on input "LISANZA" at bounding box center [208, 38] width 65 height 14
click at [125, 91] on button "Search" at bounding box center [123, 88] width 36 height 18
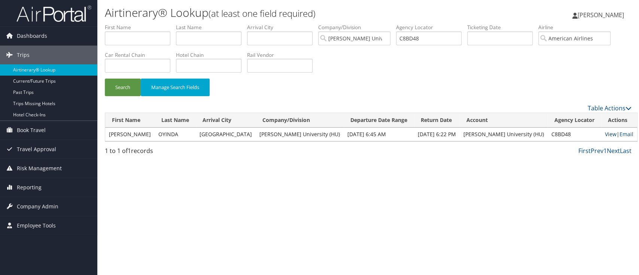
click at [605, 135] on link "View" at bounding box center [611, 134] width 12 height 7
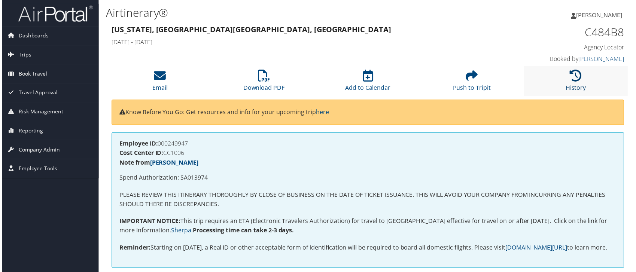
click at [573, 78] on icon at bounding box center [577, 76] width 12 height 12
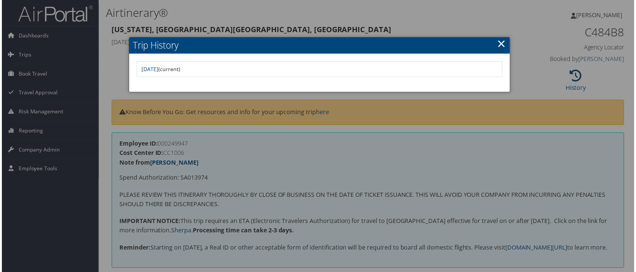
click at [521, 151] on div at bounding box center [319, 137] width 639 height 275
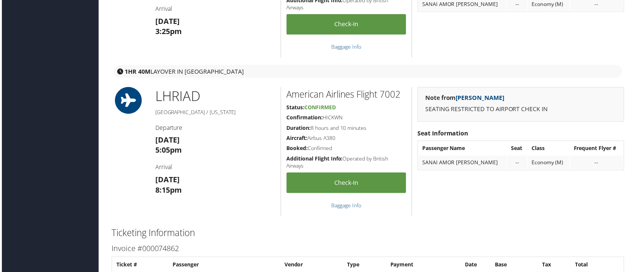
scroll to position [948, 0]
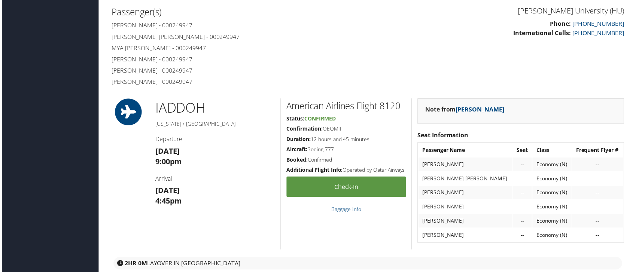
scroll to position [249, 0]
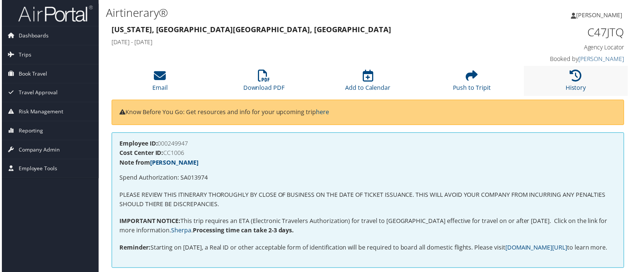
click at [563, 80] on li "History" at bounding box center [577, 81] width 104 height 30
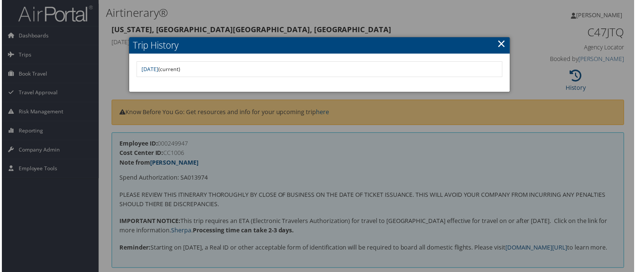
click at [501, 46] on link "×" at bounding box center [502, 43] width 9 height 15
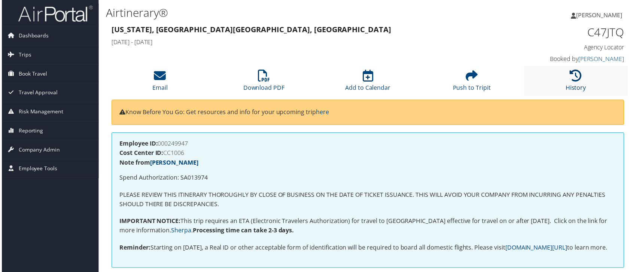
click at [571, 75] on icon at bounding box center [577, 76] width 12 height 12
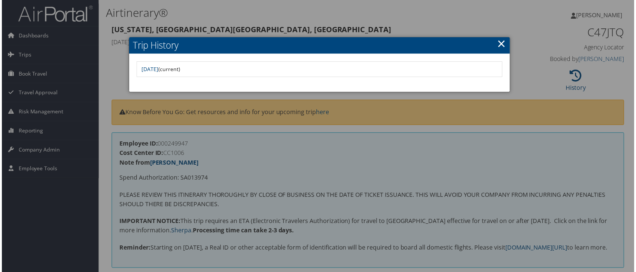
click at [499, 45] on link "×" at bounding box center [502, 43] width 9 height 15
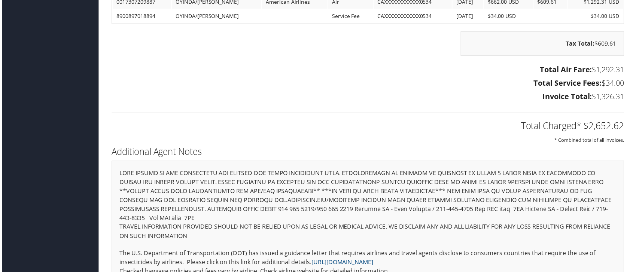
scroll to position [1247, 0]
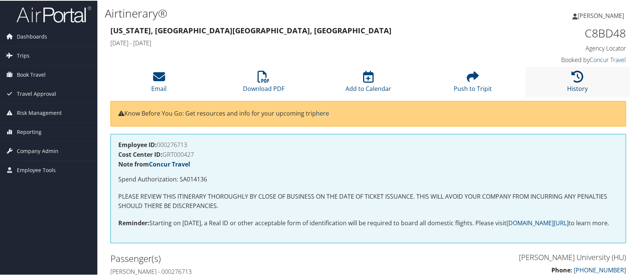
click at [573, 84] on link "History" at bounding box center [577, 83] width 21 height 18
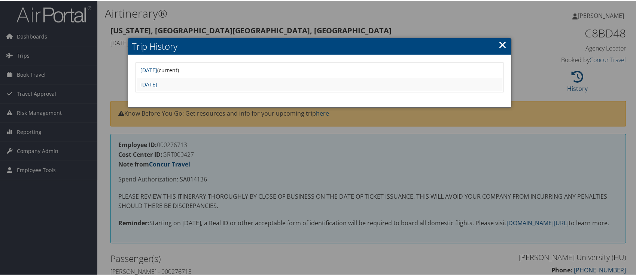
click at [525, 85] on div at bounding box center [319, 137] width 639 height 275
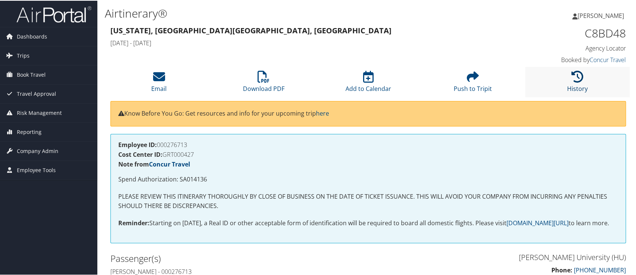
click at [578, 80] on icon at bounding box center [577, 76] width 12 height 12
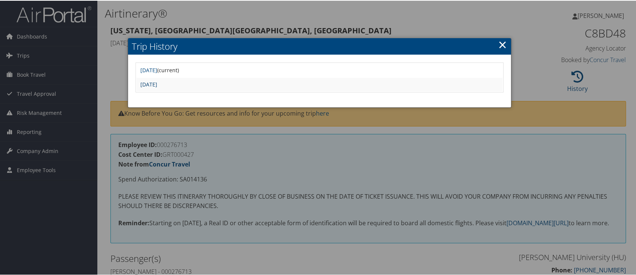
click at [157, 84] on link "[DATE]" at bounding box center [148, 83] width 17 height 7
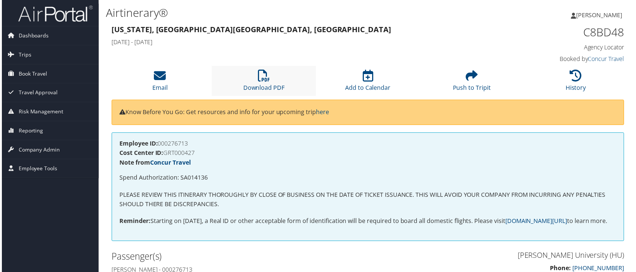
click at [275, 79] on li "Download PDF" at bounding box center [263, 81] width 104 height 30
